Goal: Information Seeking & Learning: Understand process/instructions

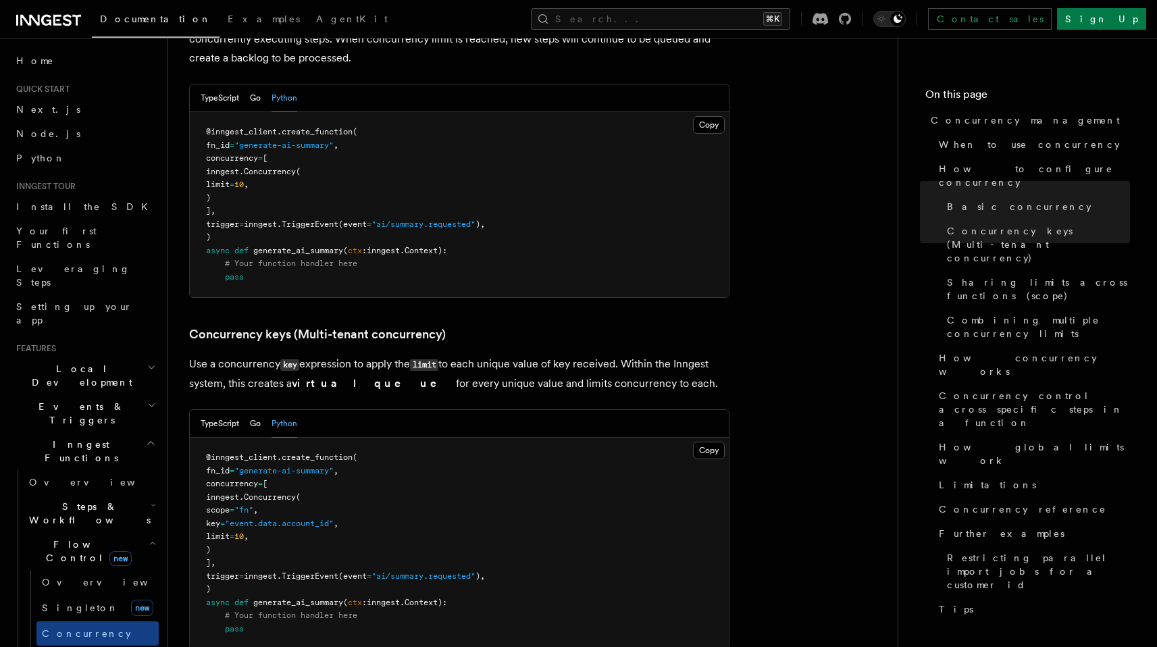
scroll to position [993, 0]
click at [350, 376] on strong "virtual queue" at bounding box center [374, 382] width 164 height 13
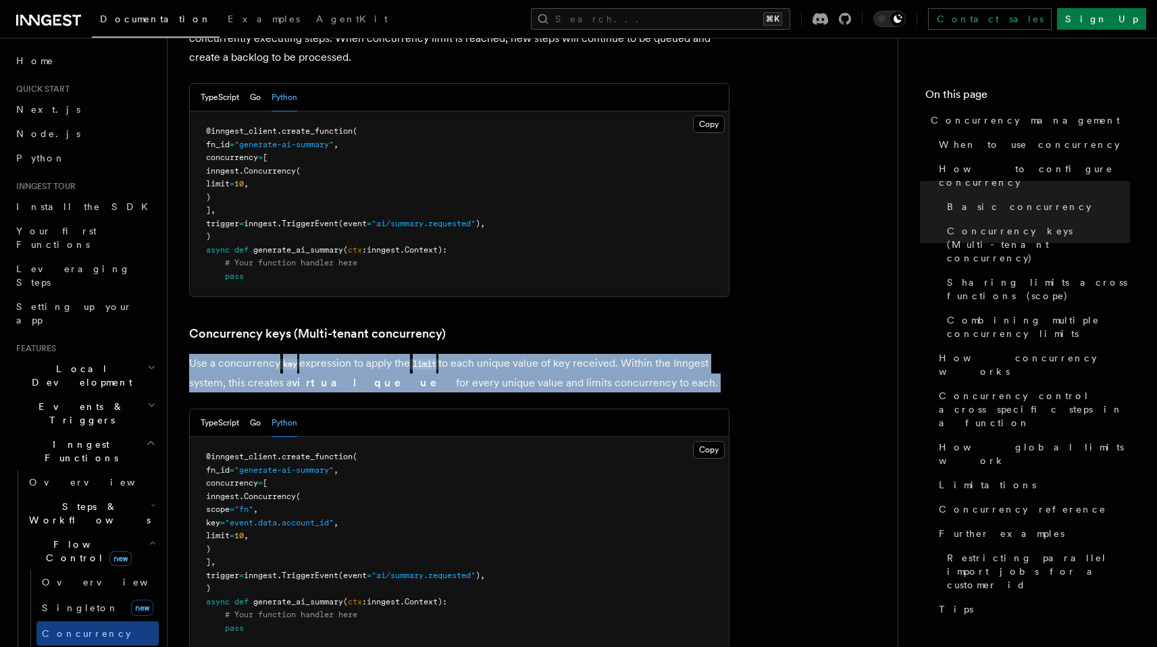
click at [350, 376] on strong "virtual queue" at bounding box center [374, 382] width 164 height 13
click at [355, 324] on link "Concurrency keys (Multi-tenant concurrency)" at bounding box center [317, 333] width 257 height 19
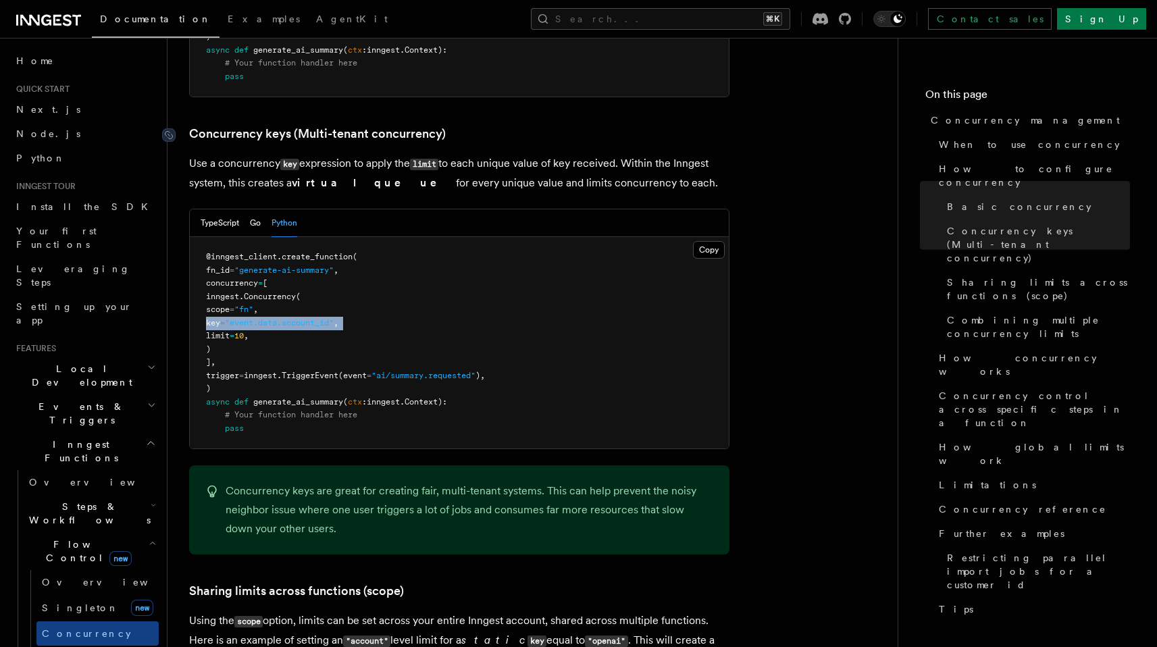
click at [355, 279] on pre "@inngest_client . create_function ( fn_id = "generate-ai-summary" , concurrency…" at bounding box center [459, 342] width 539 height 211
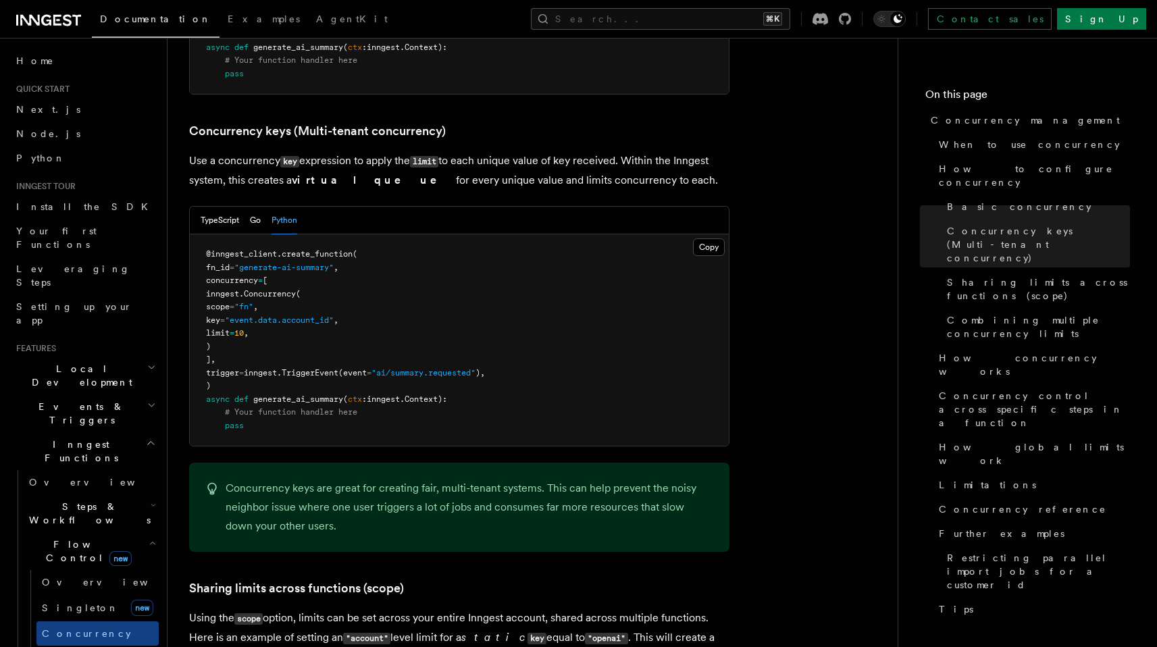
click at [423, 207] on div "TypeScript Go Python" at bounding box center [459, 221] width 539 height 28
click at [438, 151] on p "Use a concurrency key expression to apply the limit to each unique value of key…" at bounding box center [459, 170] width 540 height 38
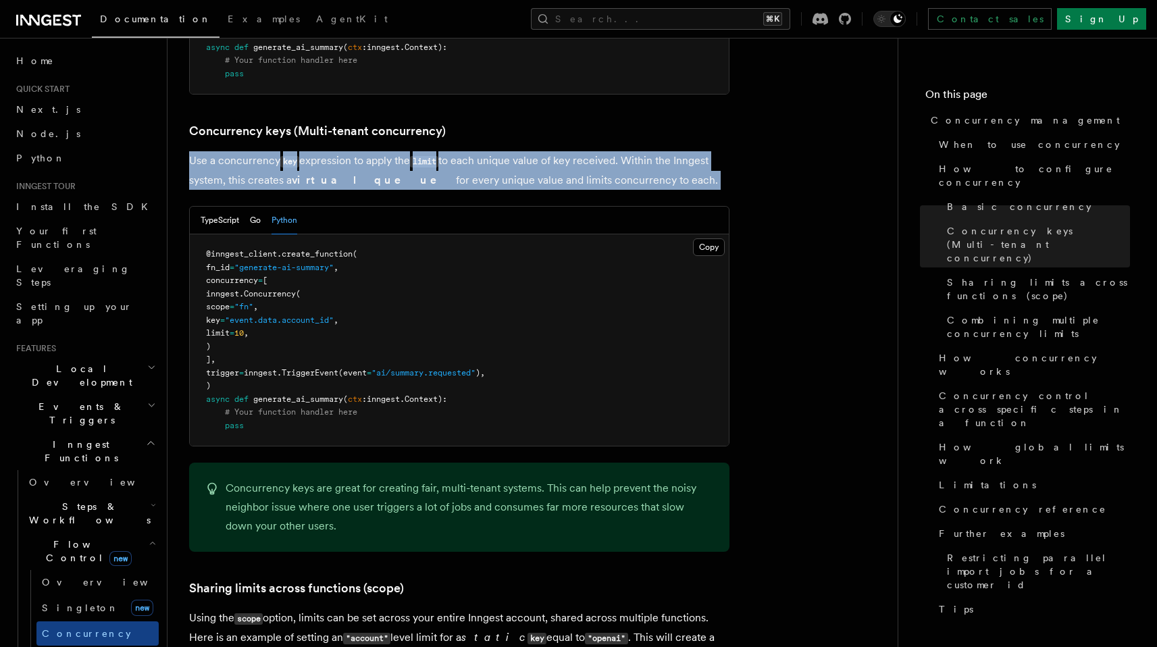
click at [438, 151] on p "Use a concurrency key expression to apply the limit to each unique value of key…" at bounding box center [459, 170] width 540 height 38
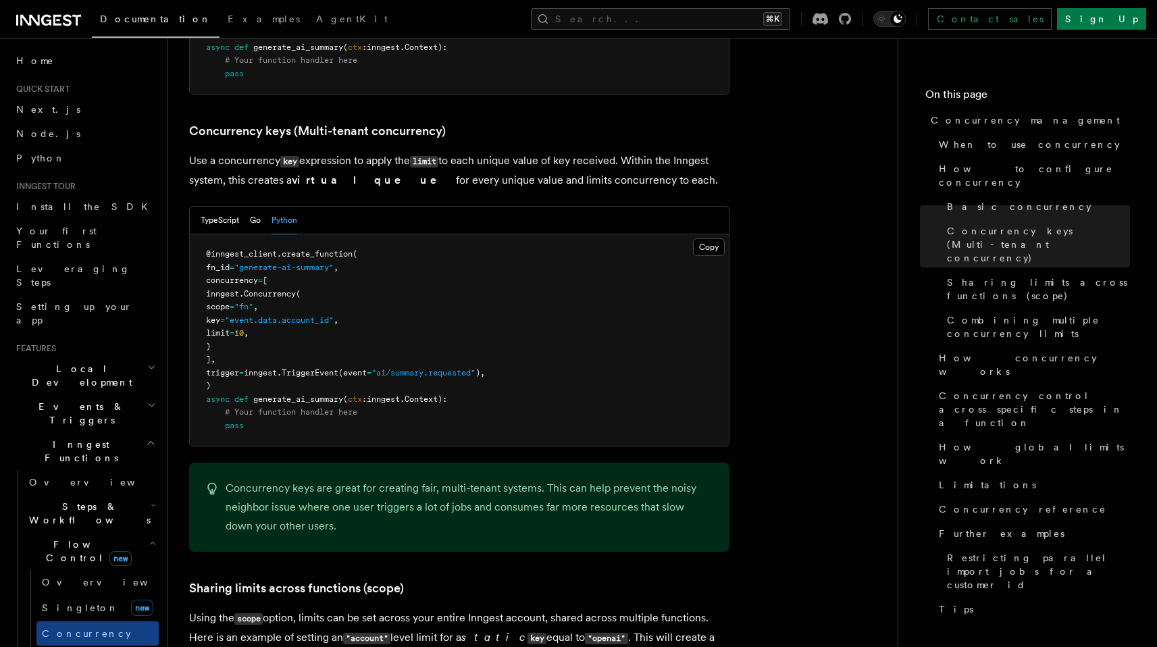
click at [435, 207] on div "TypeScript Go Python" at bounding box center [459, 221] width 539 height 28
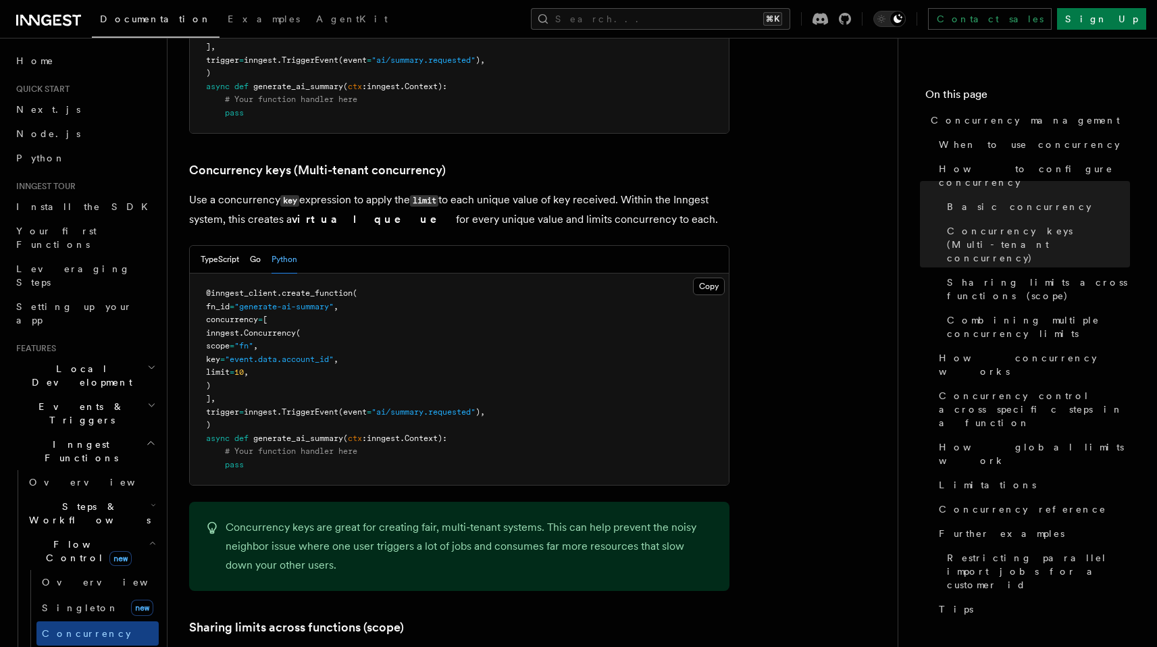
click at [435, 190] on p "Use a concurrency key expression to apply the limit to each unique value of key…" at bounding box center [459, 209] width 540 height 38
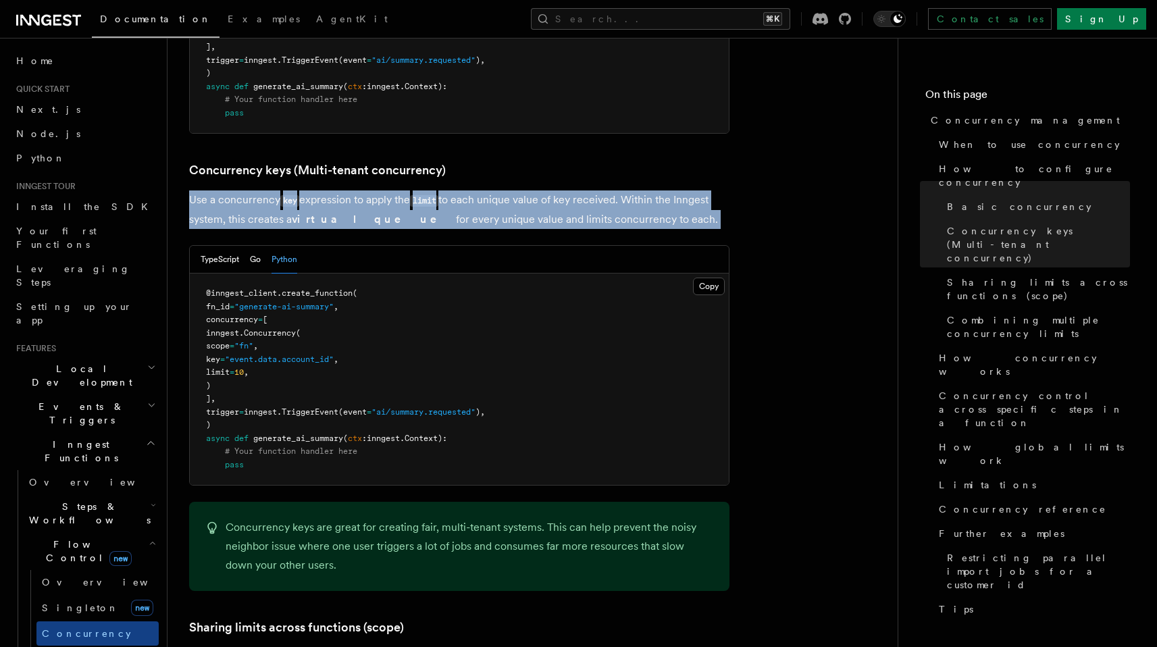
click at [435, 190] on p "Use a concurrency key expression to apply the limit to each unique value of key…" at bounding box center [459, 209] width 540 height 38
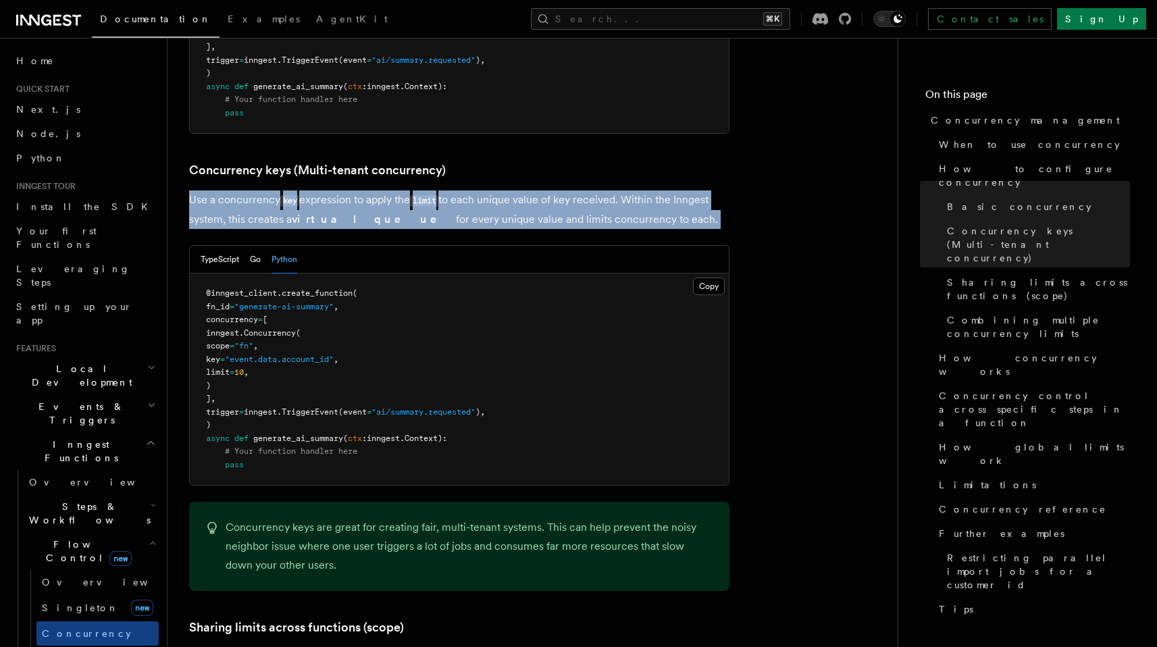
click at [443, 190] on p "Use a concurrency key expression to apply the limit to each unique value of key…" at bounding box center [459, 209] width 540 height 38
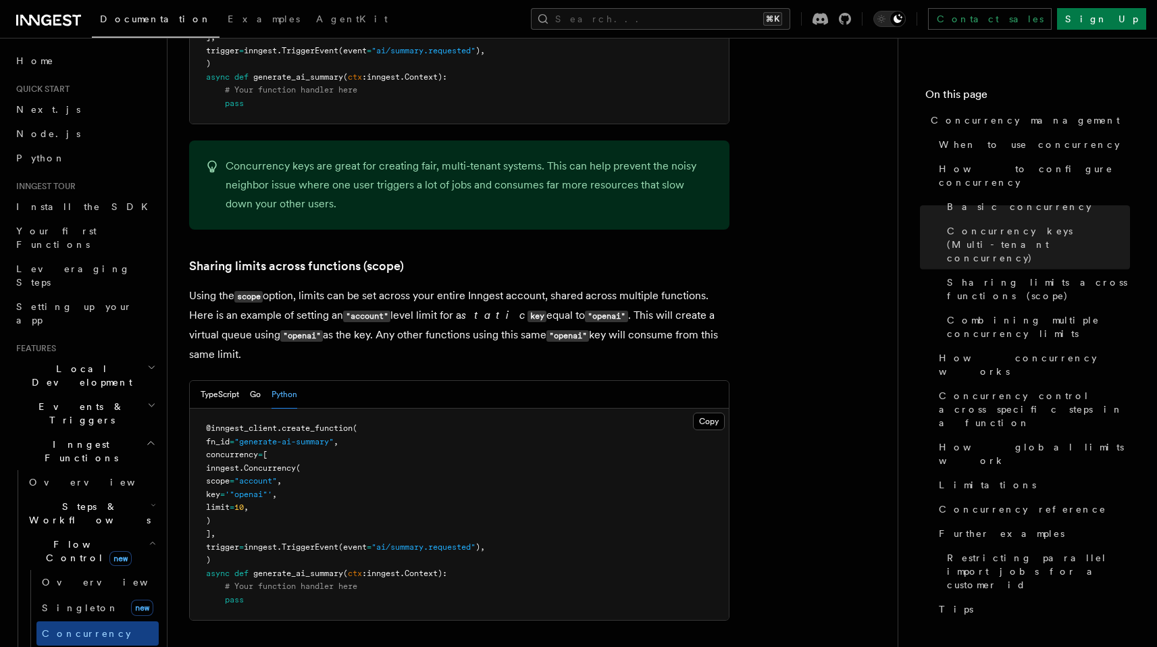
scroll to position [1582, 0]
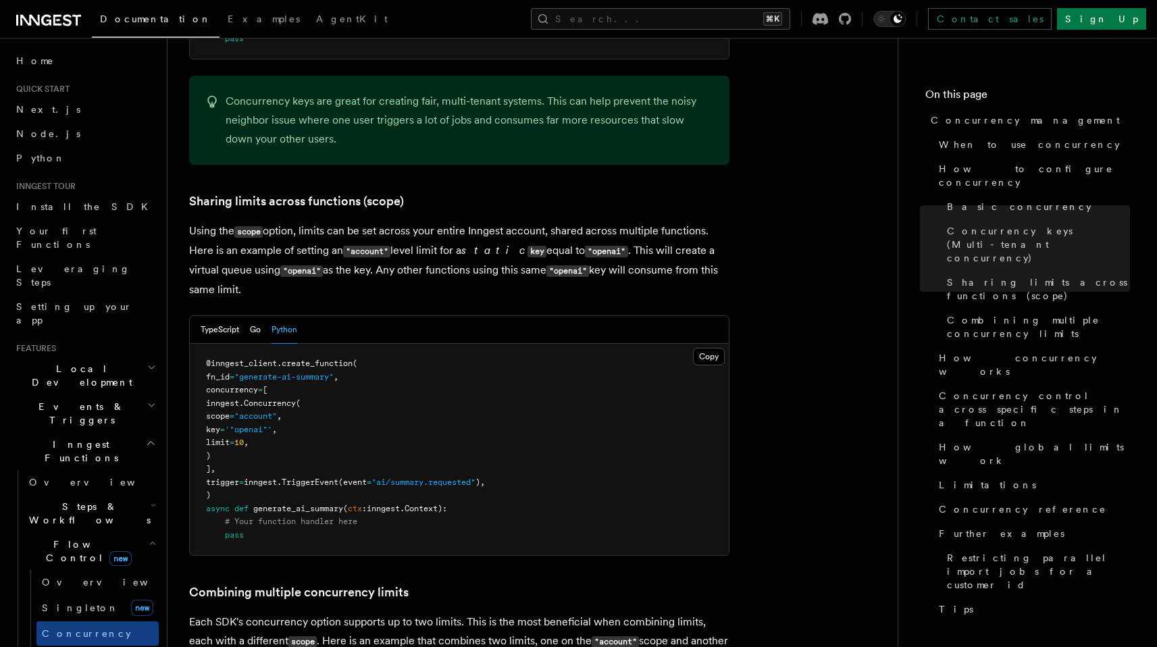
click at [456, 221] on p "Using the scope option, limits can be set across your entire Inngest account, s…" at bounding box center [459, 260] width 540 height 78
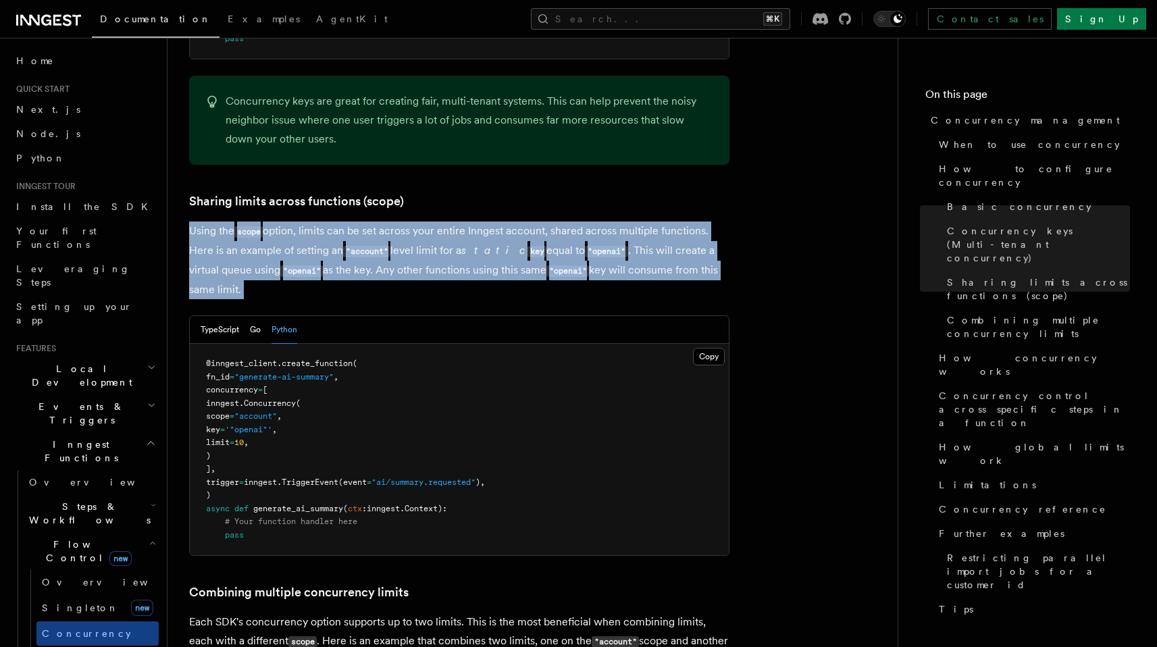
click at [456, 221] on p "Using the scope option, limits can be set across your entire Inngest account, s…" at bounding box center [459, 260] width 540 height 78
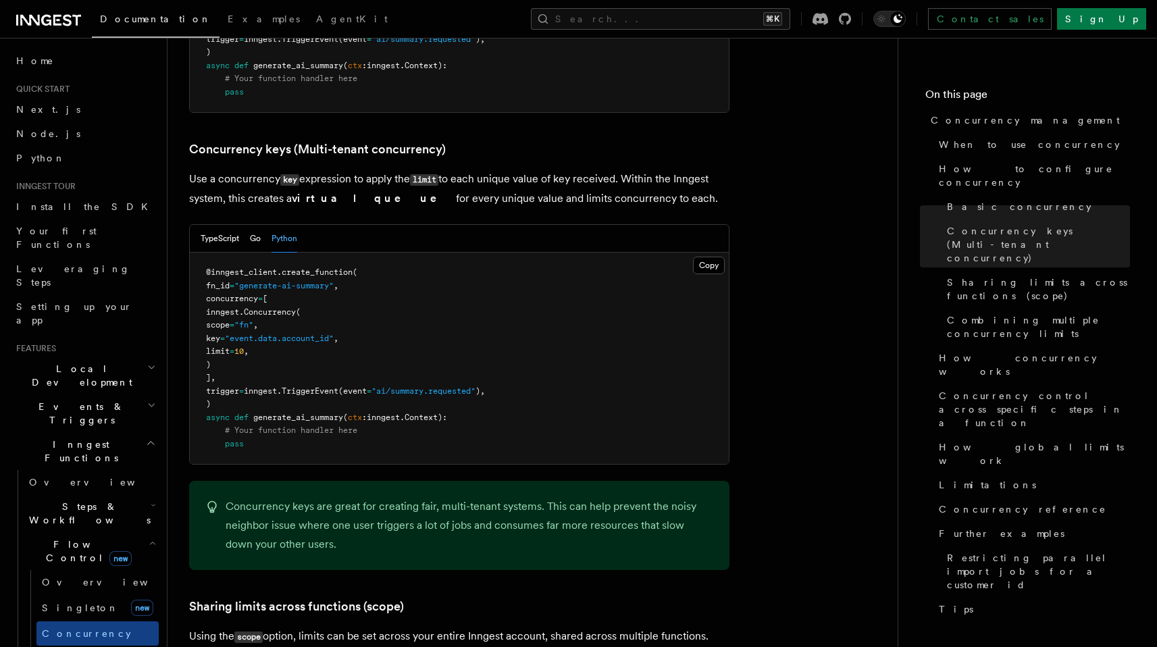
scroll to position [1164, 0]
